Goal: Transaction & Acquisition: Purchase product/service

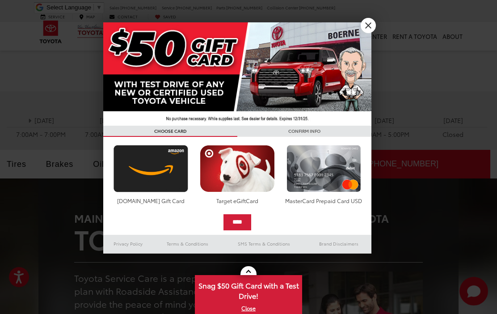
click at [365, 29] on link "X" at bounding box center [368, 25] width 15 height 15
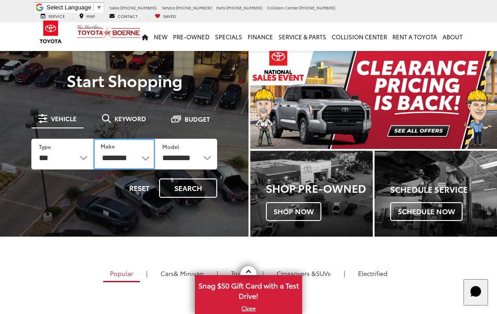
click at [142, 158] on select "**********" at bounding box center [124, 154] width 62 height 31
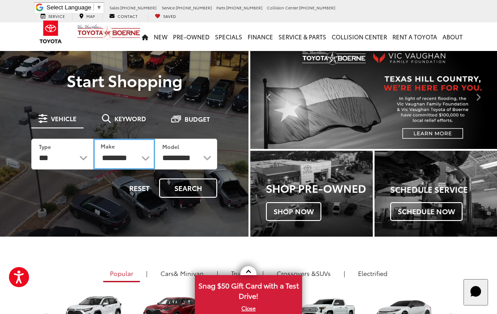
select select "******"
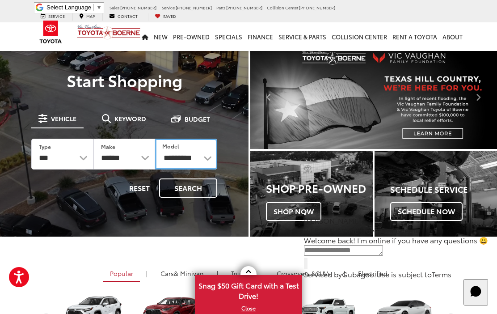
click at [189, 154] on select "**********" at bounding box center [186, 154] width 62 height 31
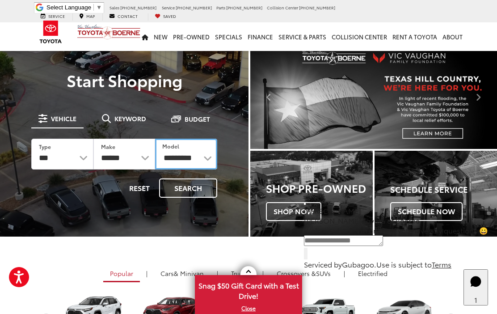
select select "******"
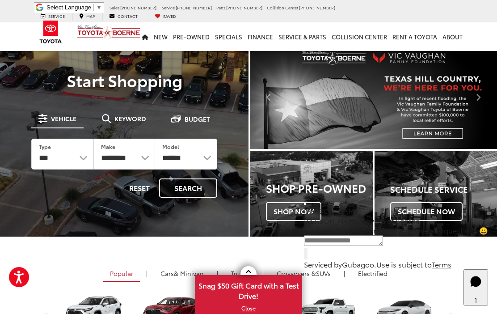
click at [193, 183] on button "Search" at bounding box center [188, 187] width 58 height 19
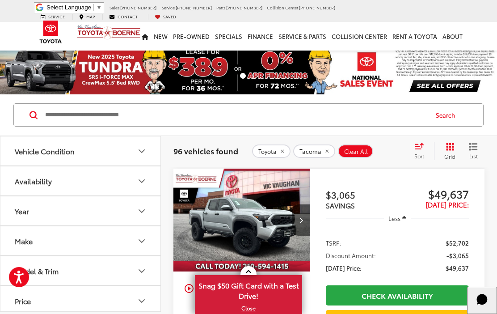
click at [252, 306] on link "X" at bounding box center [248, 308] width 105 height 10
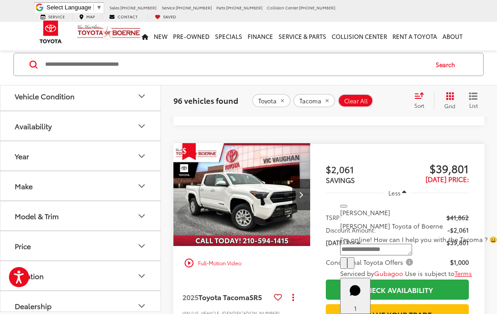
scroll to position [585, 0]
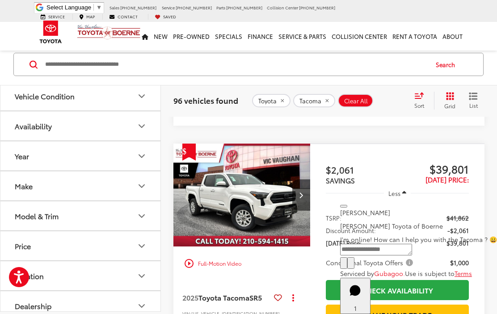
click at [274, 244] on img "2025 Toyota Tacoma SR5 0" at bounding box center [242, 195] width 138 height 104
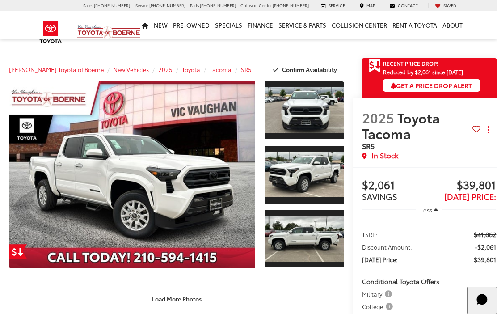
click at [236, 206] on link "Expand Photo 0" at bounding box center [132, 174] width 246 height 188
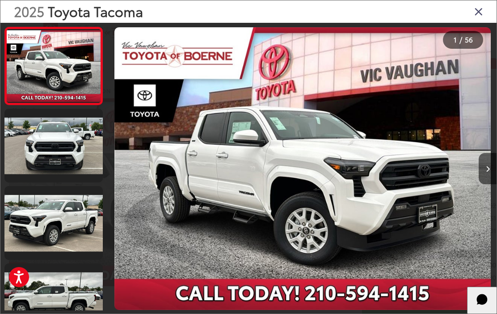
click at [486, 167] on icon "Next image" at bounding box center [488, 169] width 4 height 6
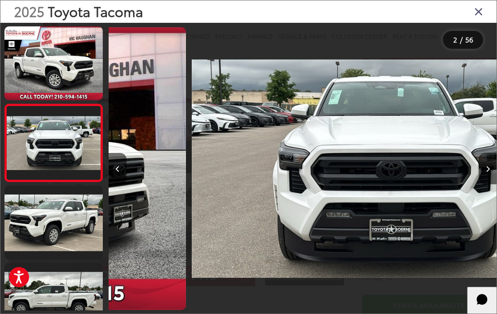
scroll to position [1, 0]
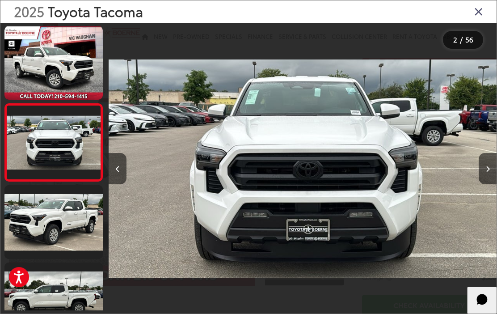
click at [481, 161] on button "Next image" at bounding box center [488, 168] width 18 height 31
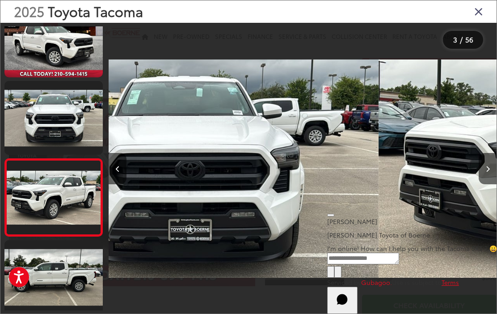
scroll to position [0, 776]
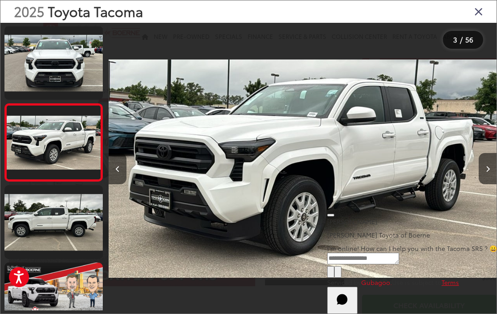
click at [476, 163] on div at bounding box center [448, 168] width 97 height 291
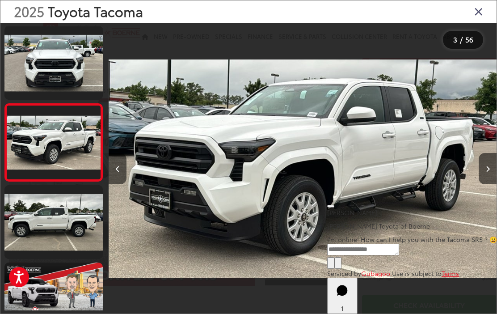
click at [487, 166] on icon "Next image" at bounding box center [488, 169] width 4 height 6
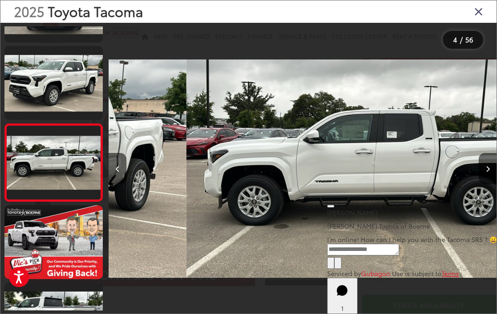
scroll to position [156, 0]
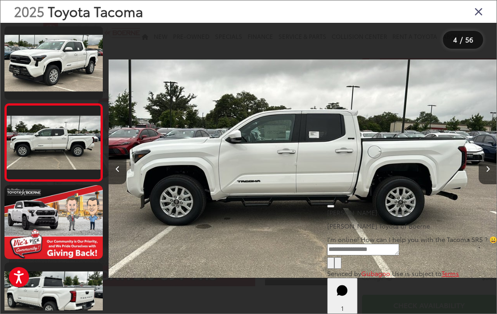
click at [483, 159] on button "Next image" at bounding box center [488, 168] width 18 height 31
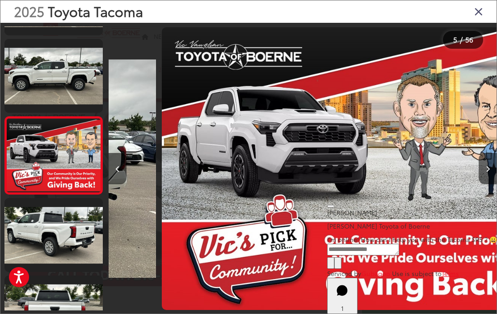
scroll to position [233, 0]
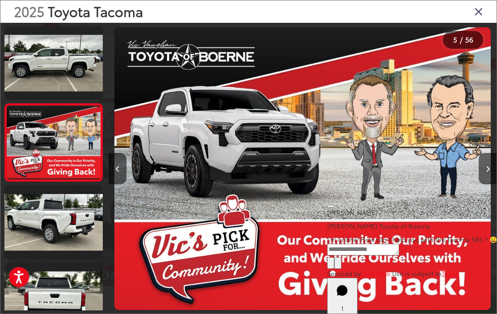
click at [483, 160] on button "Next image" at bounding box center [488, 168] width 18 height 31
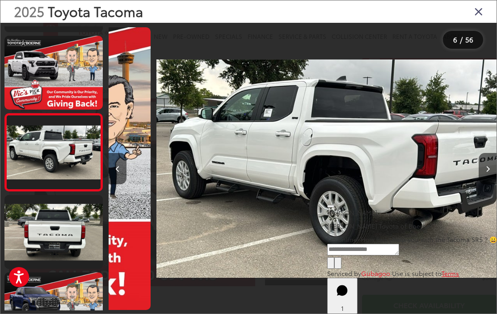
scroll to position [310, 0]
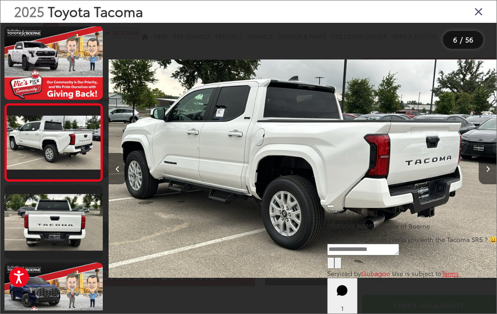
click at [484, 161] on button "Next image" at bounding box center [488, 168] width 18 height 31
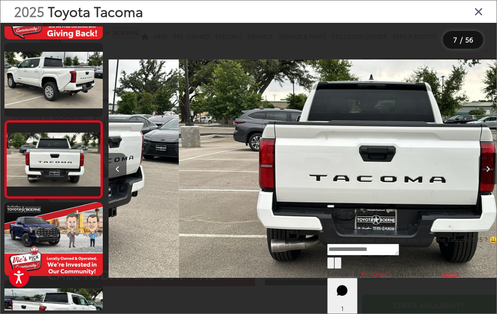
scroll to position [387, 0]
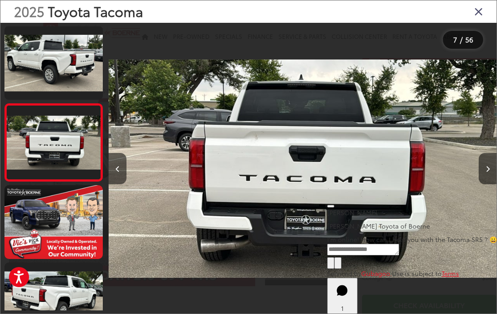
click at [484, 162] on button "Next image" at bounding box center [488, 168] width 18 height 31
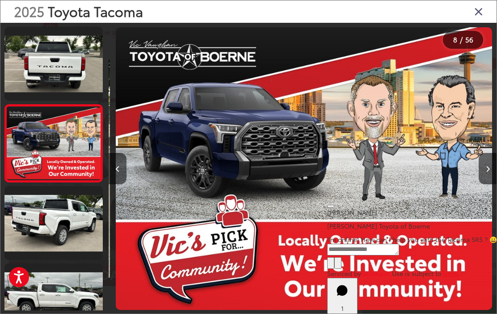
scroll to position [465, 0]
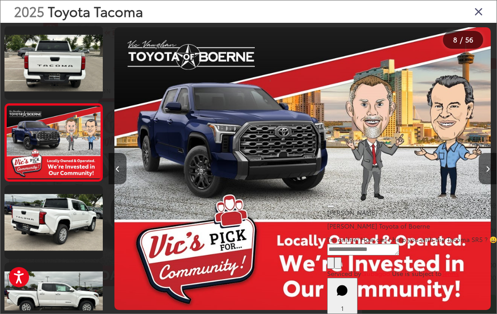
click at [484, 164] on button "Next image" at bounding box center [488, 168] width 18 height 31
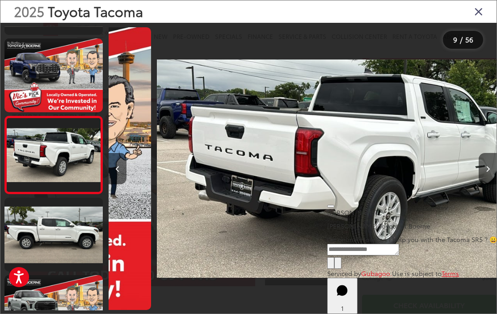
scroll to position [0, 0]
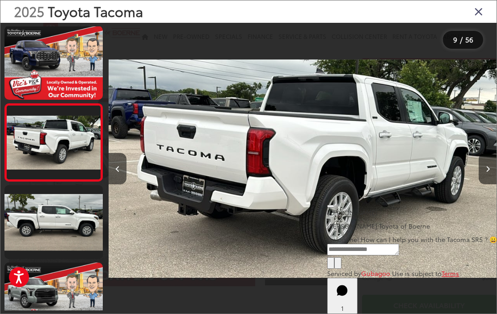
click at [485, 164] on button "Next image" at bounding box center [488, 168] width 18 height 31
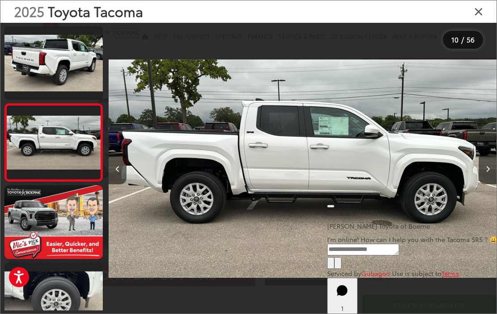
click at [486, 166] on icon "Next image" at bounding box center [488, 169] width 4 height 6
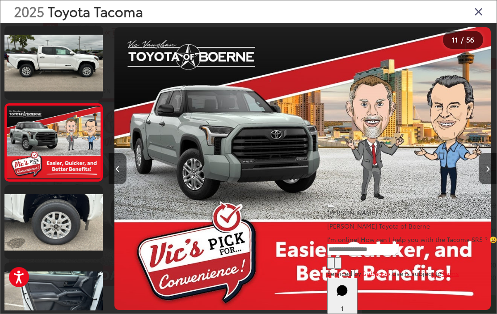
click at [484, 166] on button "Next image" at bounding box center [488, 168] width 18 height 31
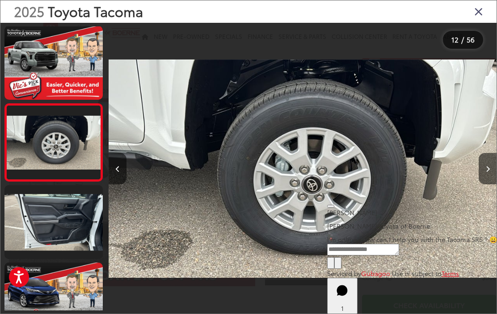
click at [484, 164] on button "Next image" at bounding box center [488, 168] width 18 height 31
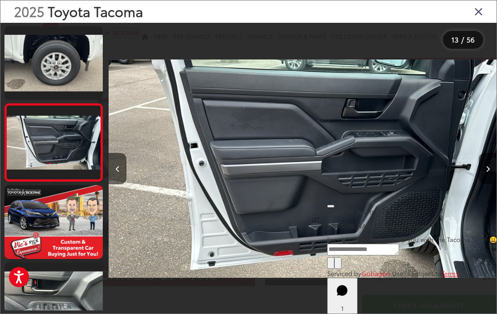
click at [485, 168] on button "Next image" at bounding box center [488, 168] width 18 height 31
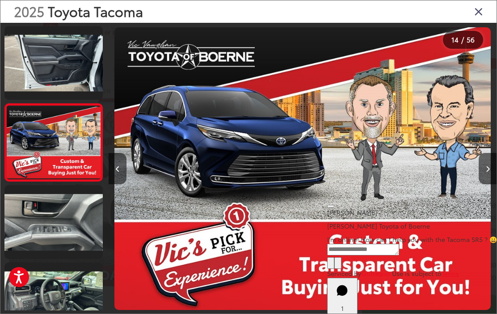
click at [109, 169] on button "Previous image" at bounding box center [118, 168] width 18 height 31
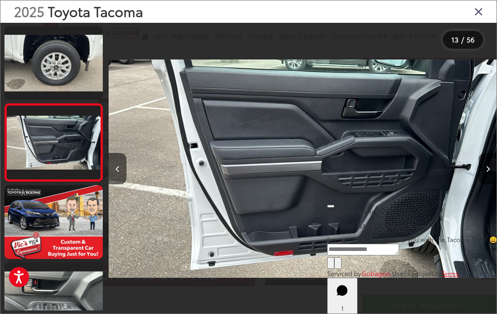
click at [490, 167] on button "Next image" at bounding box center [488, 168] width 18 height 31
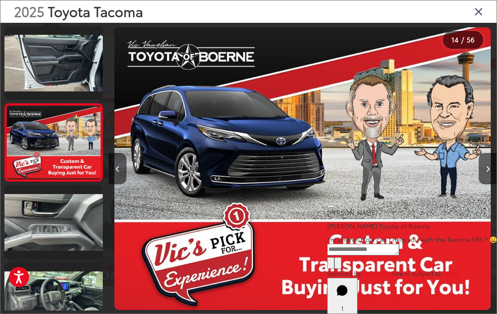
click at [484, 168] on button "Next image" at bounding box center [488, 168] width 18 height 31
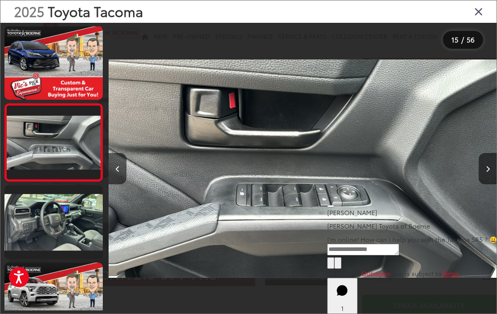
click at [479, 168] on button "Next image" at bounding box center [488, 168] width 18 height 31
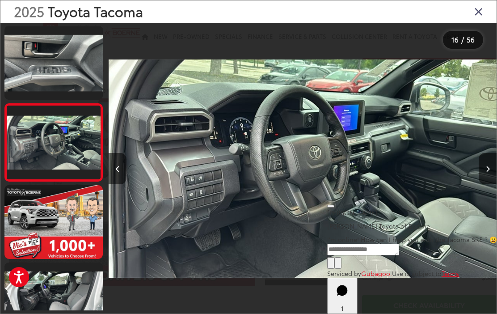
click at [487, 168] on icon "Next image" at bounding box center [488, 169] width 4 height 6
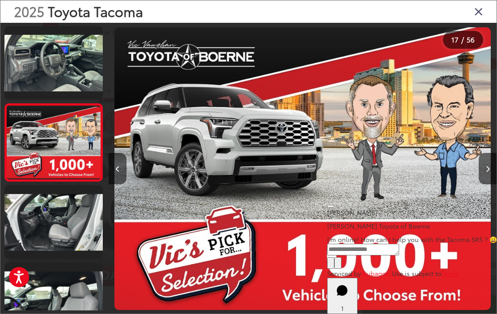
click at [487, 167] on icon "Next image" at bounding box center [488, 169] width 4 height 6
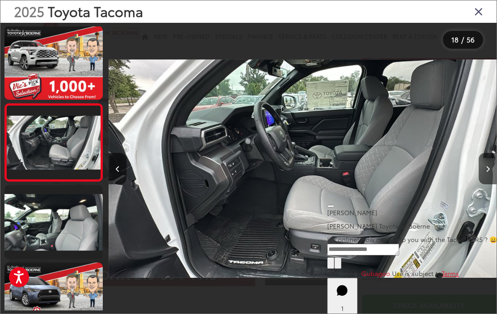
click at [492, 161] on button "Next image" at bounding box center [488, 168] width 18 height 31
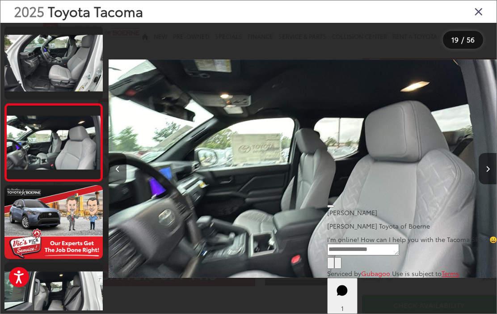
click at [492, 160] on button "Next image" at bounding box center [488, 168] width 18 height 31
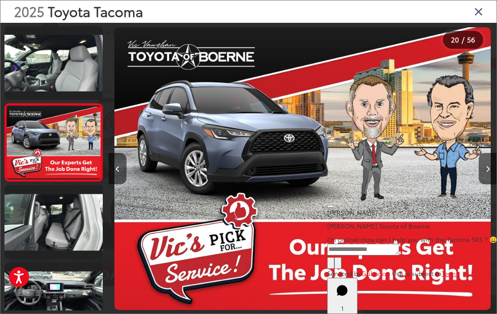
click at [492, 160] on button "Next image" at bounding box center [488, 168] width 18 height 31
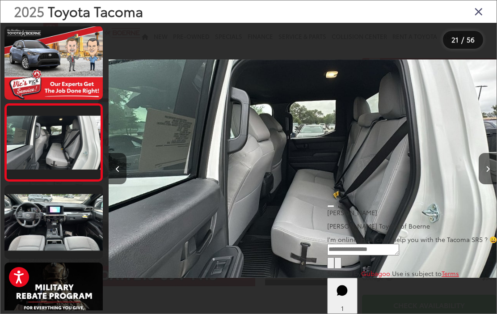
click at [493, 160] on button "Next image" at bounding box center [488, 168] width 18 height 31
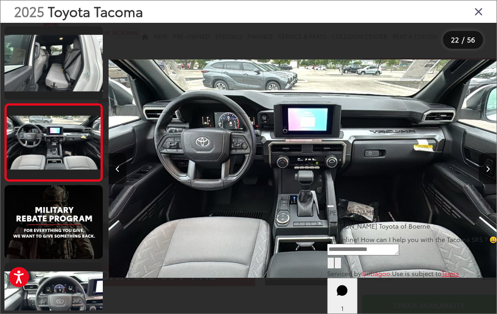
click at [492, 160] on button "Next image" at bounding box center [488, 168] width 18 height 31
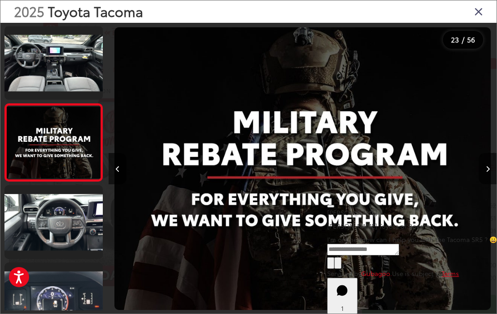
click at [492, 160] on button "Next image" at bounding box center [488, 168] width 18 height 31
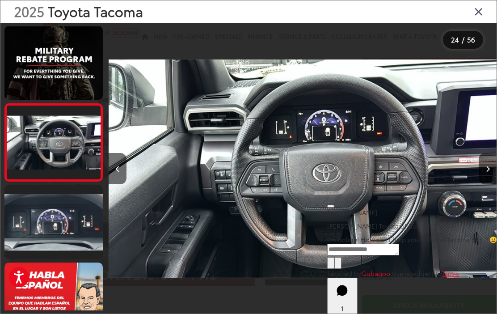
click at [490, 161] on button "Next image" at bounding box center [488, 168] width 18 height 31
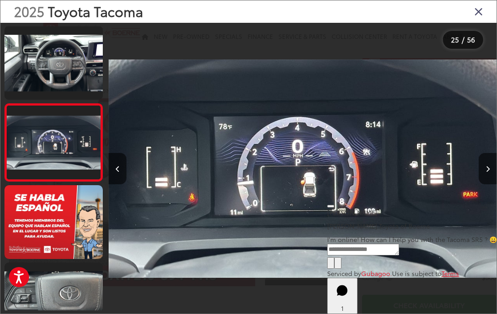
click at [487, 159] on button "Next image" at bounding box center [488, 168] width 18 height 31
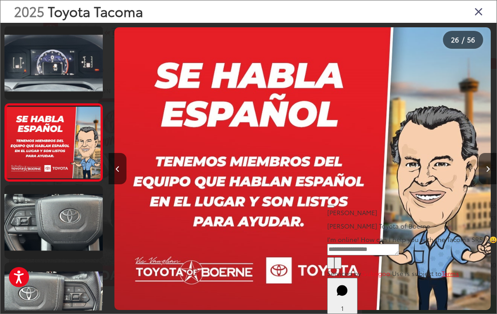
click at [488, 159] on button "Next image" at bounding box center [488, 168] width 18 height 31
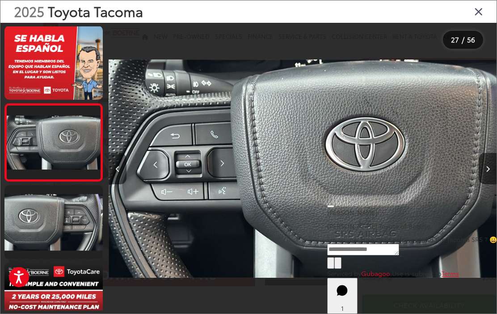
click at [488, 159] on button "Next image" at bounding box center [488, 168] width 18 height 31
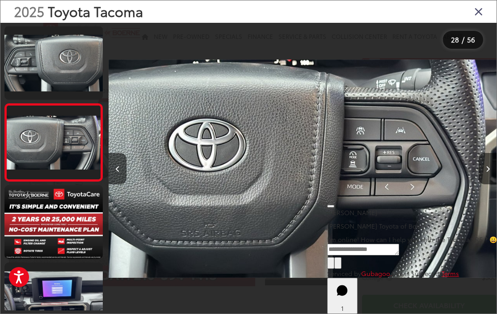
click at [488, 159] on button "Next image" at bounding box center [488, 168] width 18 height 31
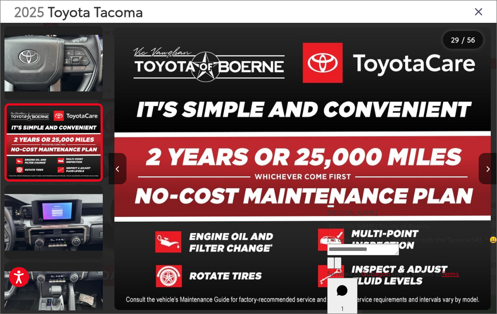
click at [492, 159] on button "Next image" at bounding box center [488, 168] width 18 height 31
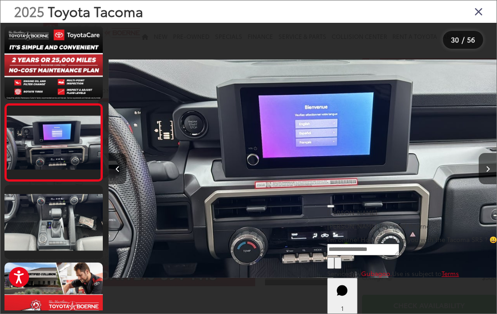
click at [488, 163] on button "Next image" at bounding box center [488, 168] width 18 height 31
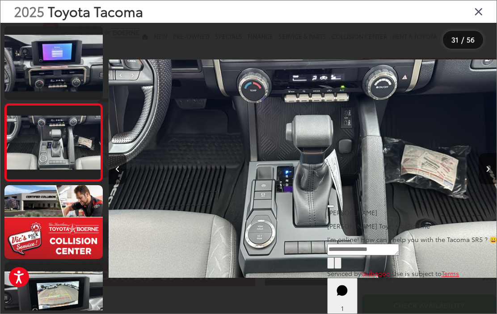
click at [486, 160] on button "Next image" at bounding box center [488, 168] width 18 height 31
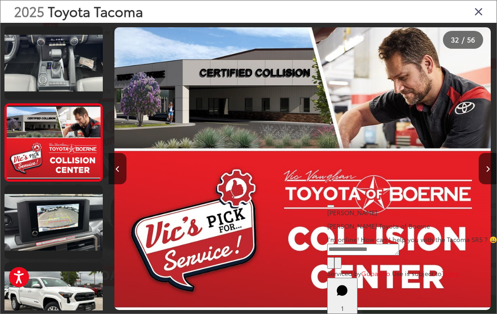
click at [485, 160] on button "Next image" at bounding box center [488, 168] width 18 height 31
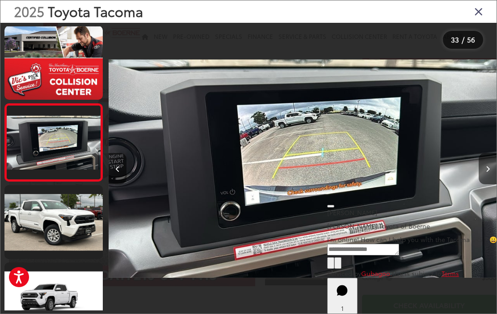
click at [488, 160] on button "Next image" at bounding box center [488, 168] width 18 height 31
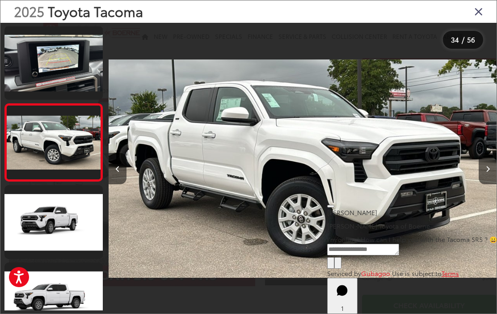
click at [487, 157] on button "Next image" at bounding box center [488, 168] width 18 height 31
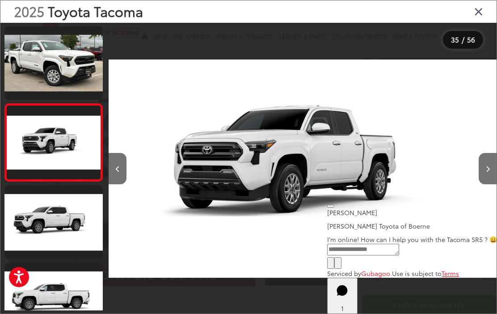
click at [488, 160] on button "Next image" at bounding box center [488, 168] width 18 height 31
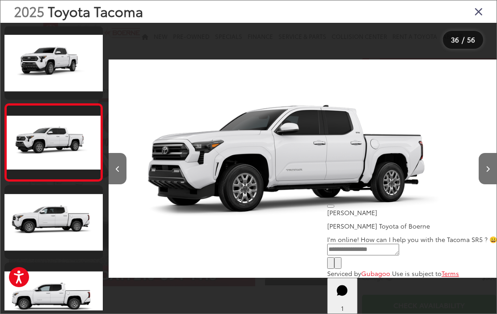
click at [488, 158] on button "Next image" at bounding box center [488, 168] width 18 height 31
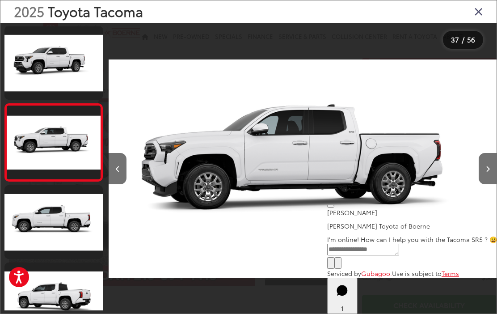
click at [489, 158] on button "Next image" at bounding box center [488, 168] width 18 height 31
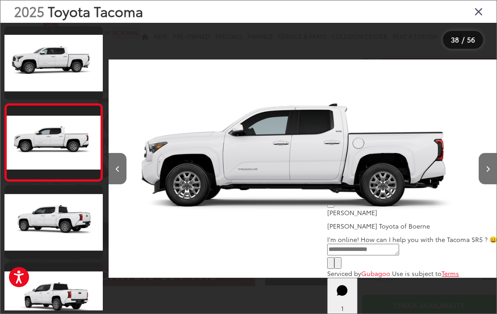
click at [480, 11] on icon "Close gallery" at bounding box center [478, 11] width 9 height 12
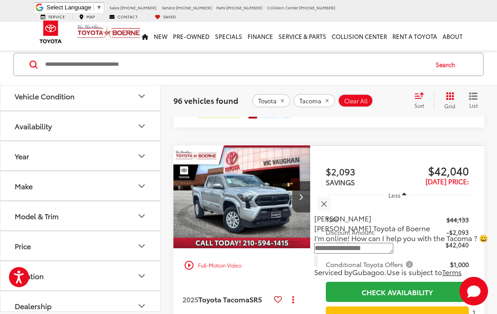
scroll to position [3370, 0]
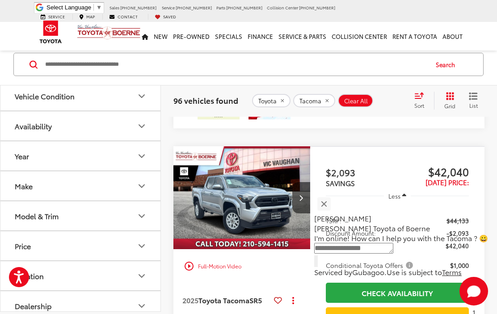
click at [137, 189] on icon "Make" at bounding box center [141, 185] width 11 height 11
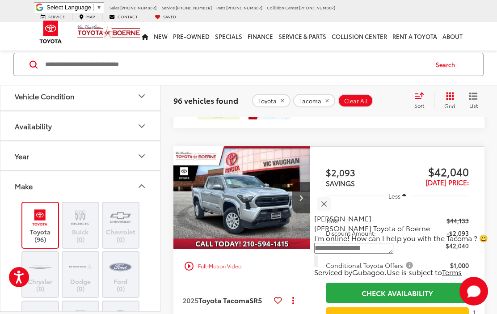
click at [141, 187] on icon "Make" at bounding box center [141, 185] width 11 height 11
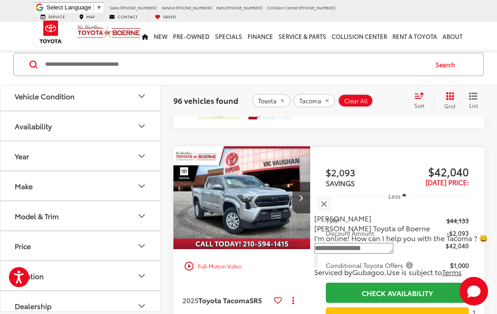
click at [138, 214] on icon "Model & Trim" at bounding box center [141, 215] width 11 height 11
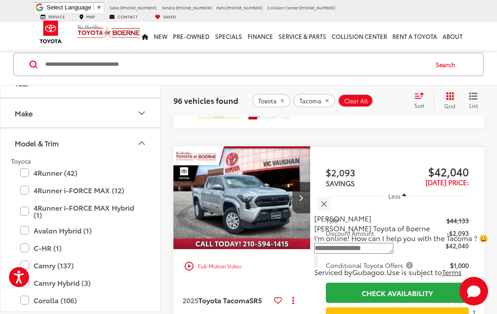
scroll to position [81, 0]
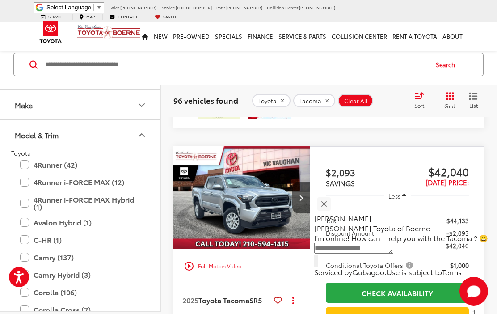
click at [110, 202] on label "4Runner i-FORCE MAX Hybrid (1)" at bounding box center [80, 203] width 121 height 23
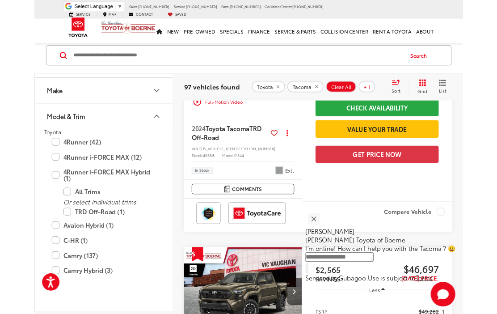
scroll to position [20, 0]
